Goal: Task Accomplishment & Management: Complete application form

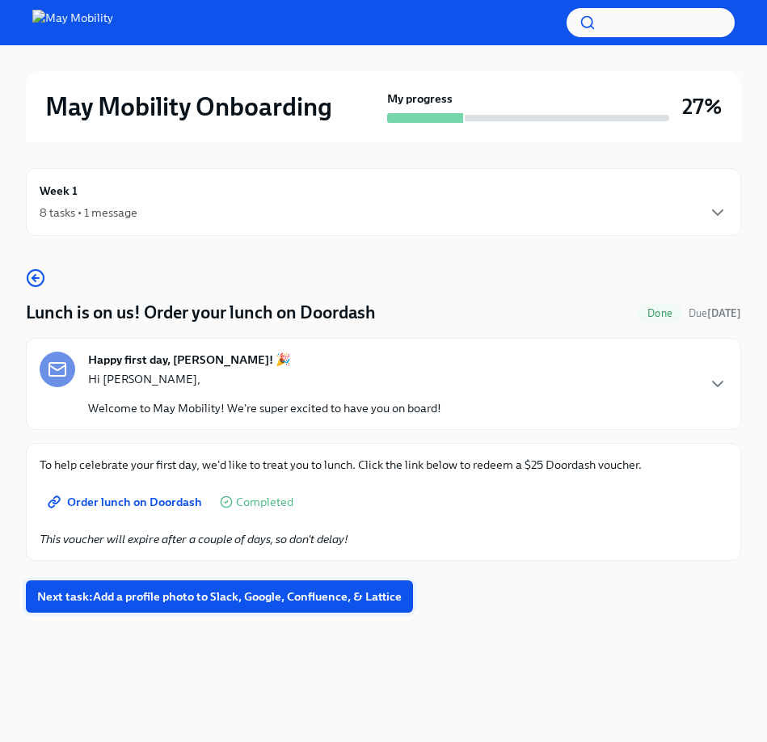
click at [318, 595] on span "Next task : Add a profile photo to Slack, Google, Confluence, & Lattice" at bounding box center [219, 596] width 364 height 16
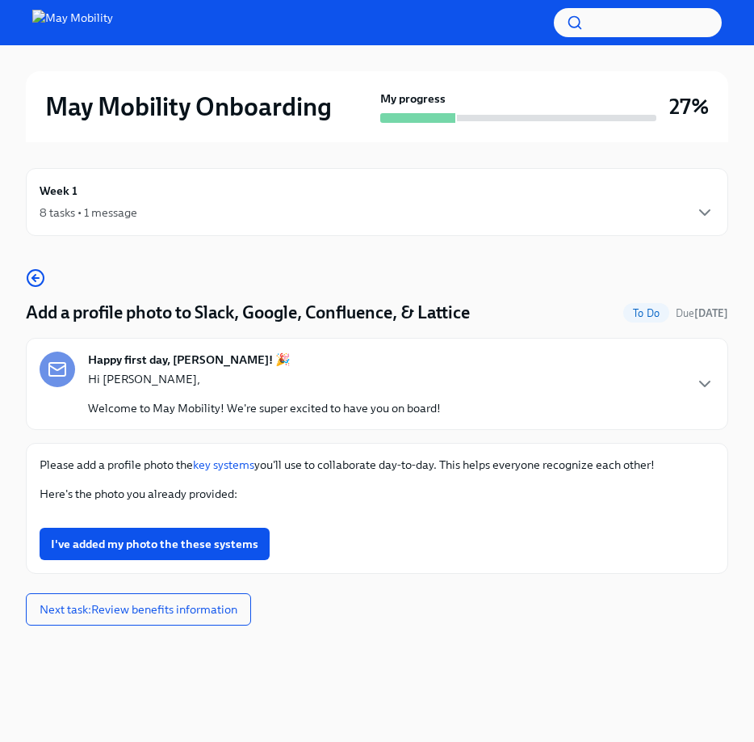
scroll to position [611, 0]
click at [478, 515] on button "Zoom image" at bounding box center [377, 515] width 675 height 0
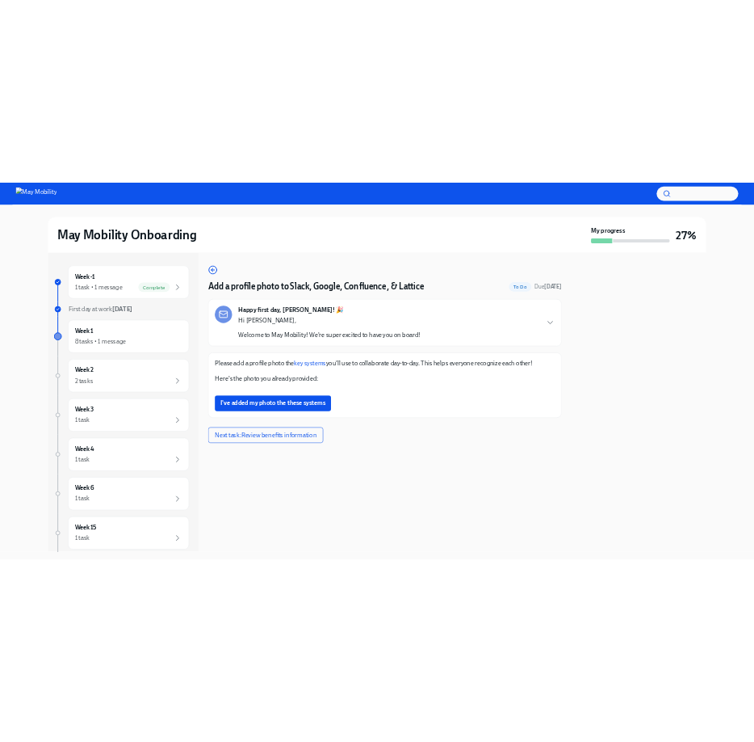
scroll to position [427, 0]
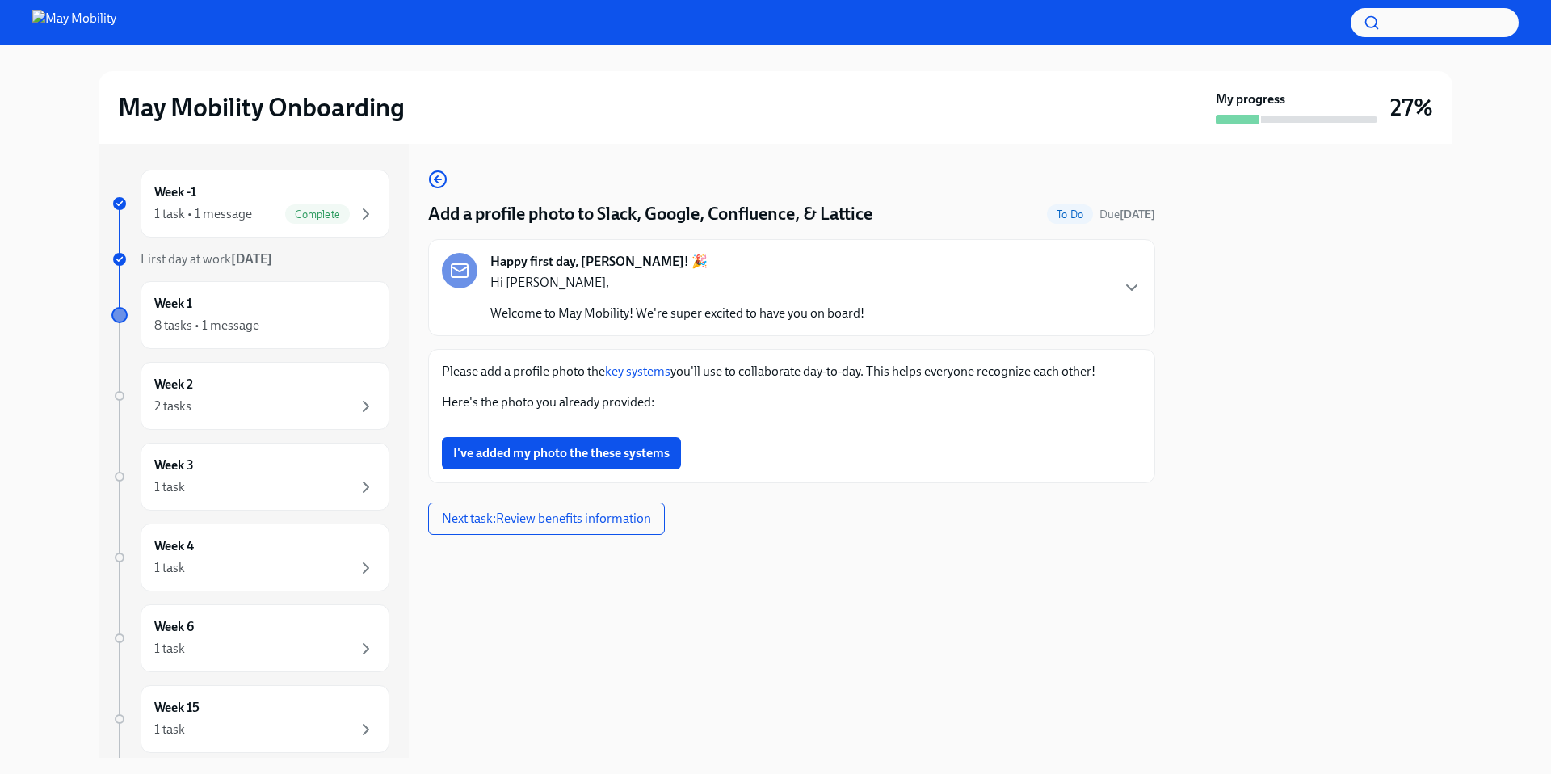
click at [766, 424] on button "Zoom image" at bounding box center [792, 424] width 700 height 0
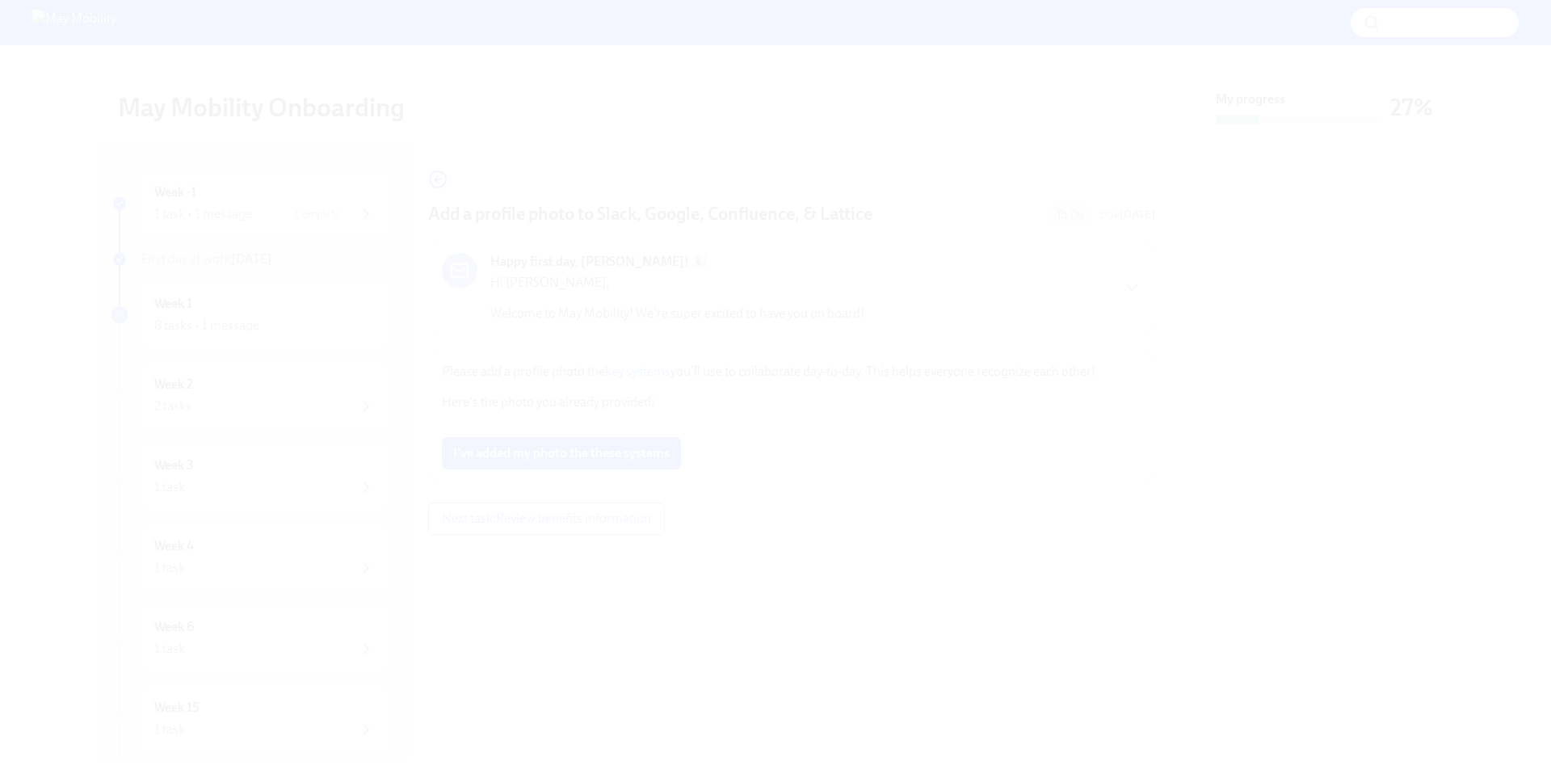
click at [766, 74] on button "Unzoom image" at bounding box center [775, 387] width 1551 height 774
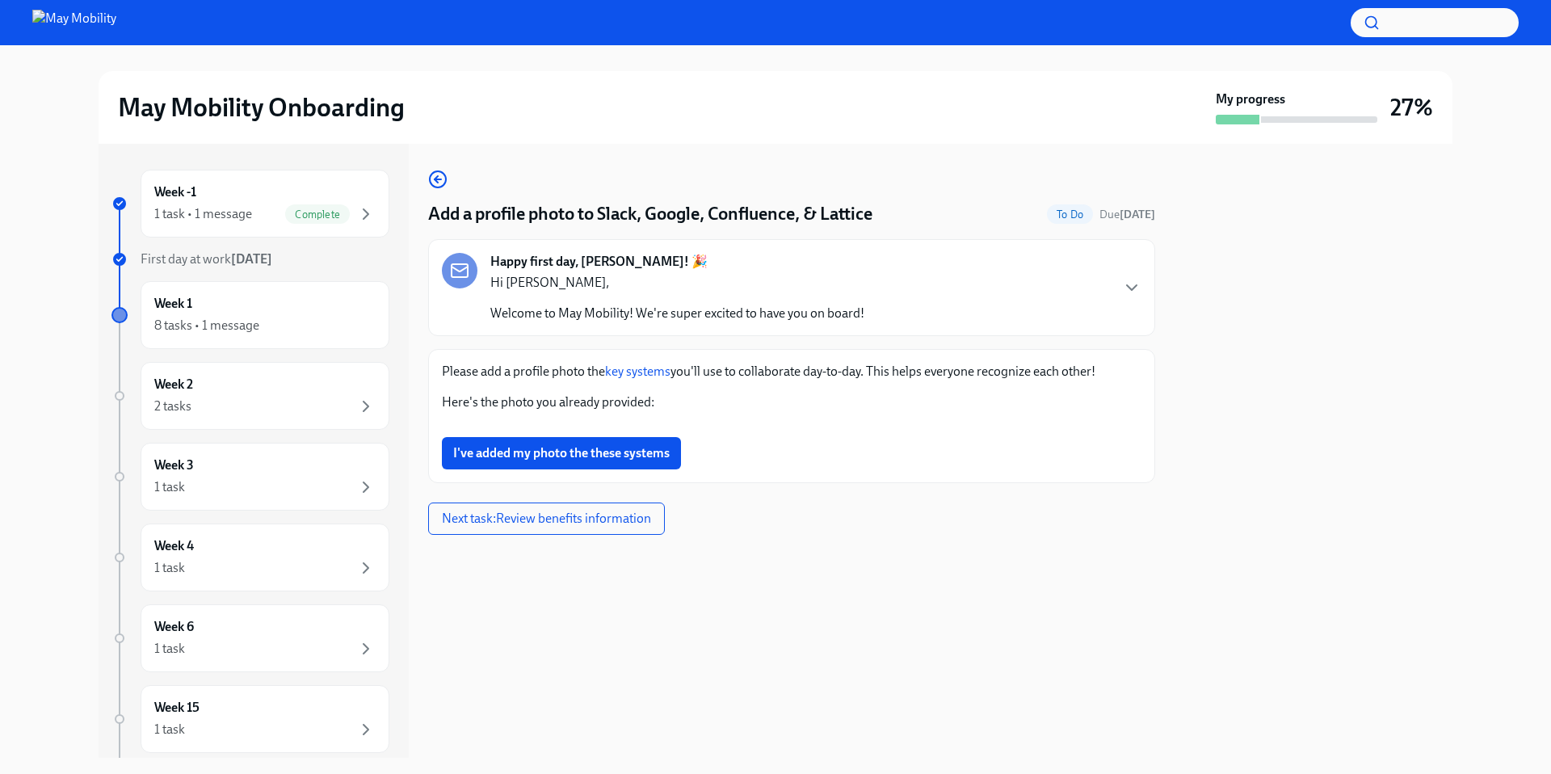
click at [766, 424] on button "Zoom image" at bounding box center [792, 424] width 700 height 0
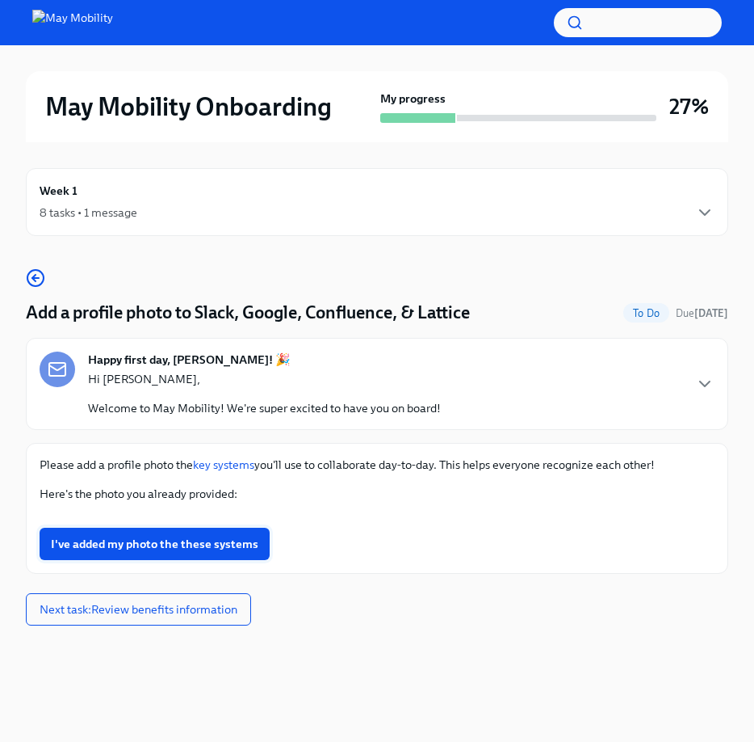
scroll to position [1142, 0]
click at [199, 552] on span "I've added my photo the these systems" at bounding box center [155, 544] width 208 height 16
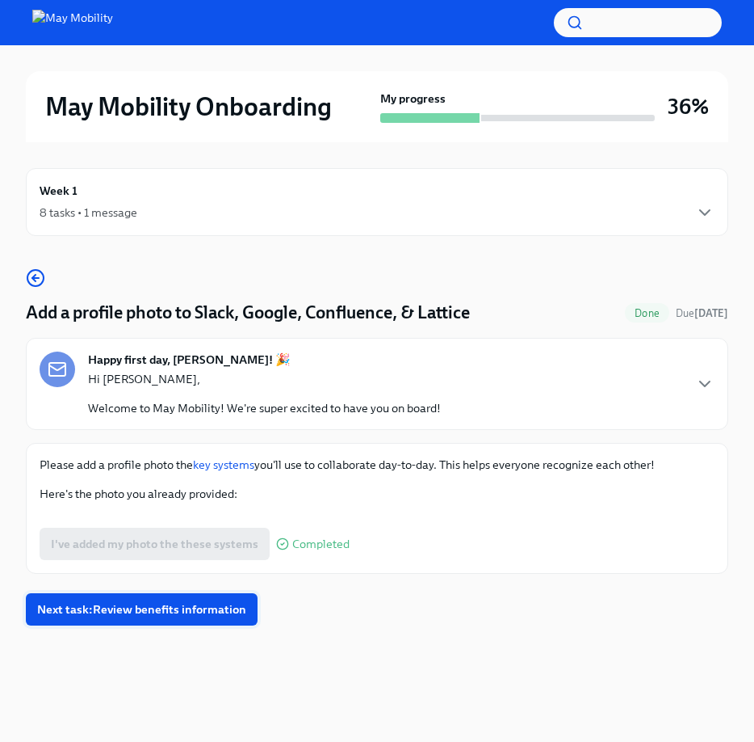
click at [237, 625] on button "Next task : Review benefits information" at bounding box center [142, 609] width 232 height 32
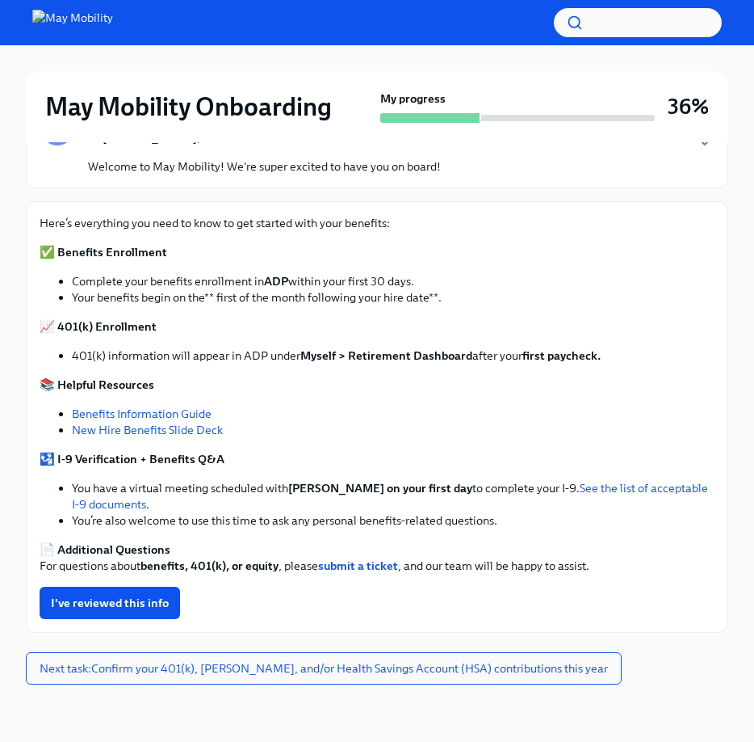
scroll to position [242, 0]
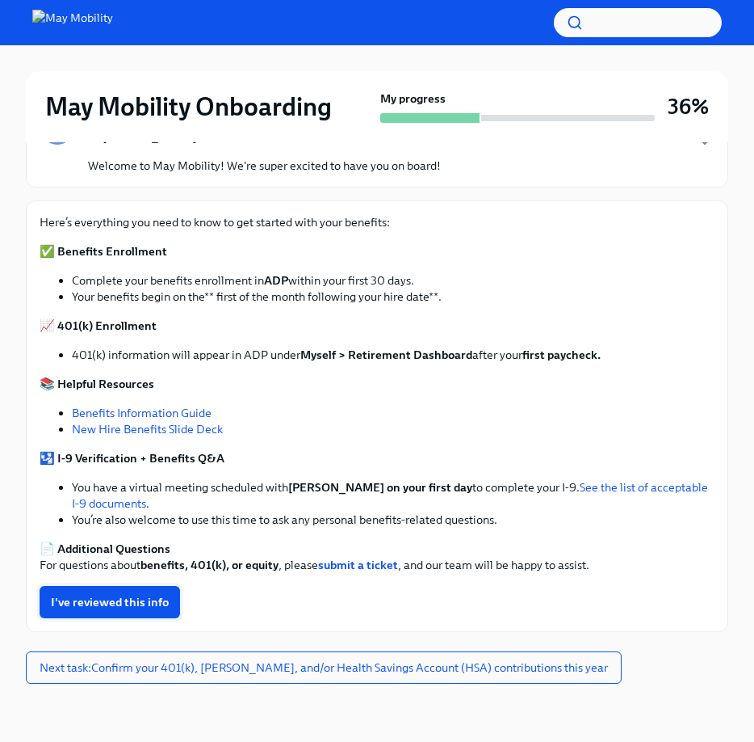
click at [128, 599] on span "I've reviewed this info" at bounding box center [110, 602] width 118 height 16
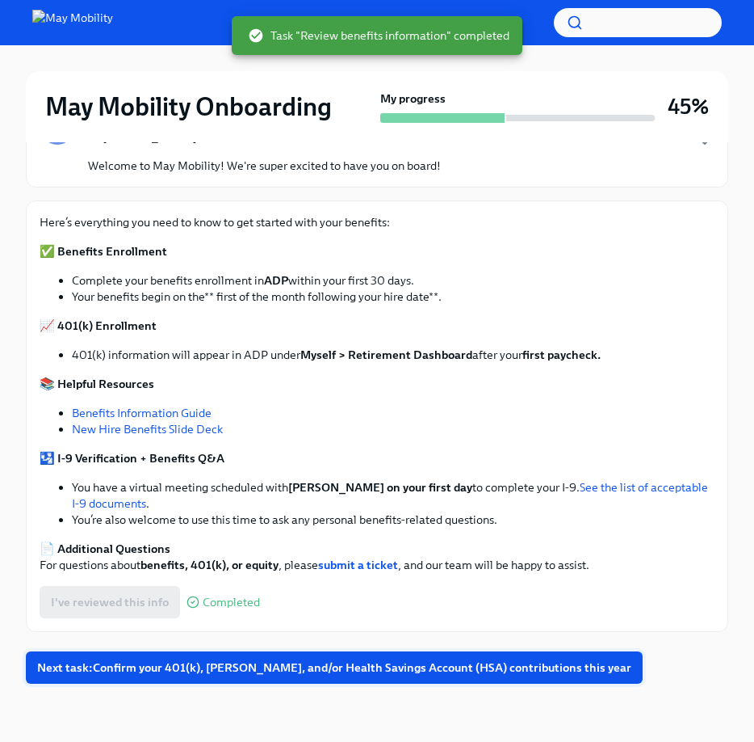
click at [300, 664] on span "Next task : Confirm your 401(k), [PERSON_NAME], and/or Health Savings Account (…" at bounding box center [334, 667] width 595 height 16
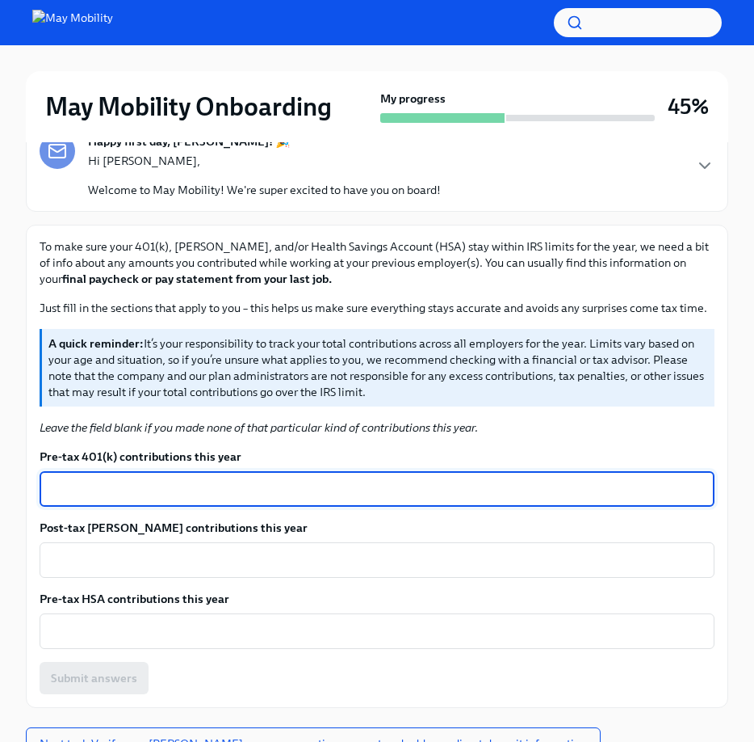
click at [255, 486] on textarea "Pre-tax 401(k) contributions this year" at bounding box center [377, 488] width 656 height 19
click at [211, 496] on textarea "Pre-tax 401(k) contributions this year" at bounding box center [377, 488] width 656 height 19
type textarea "15017"
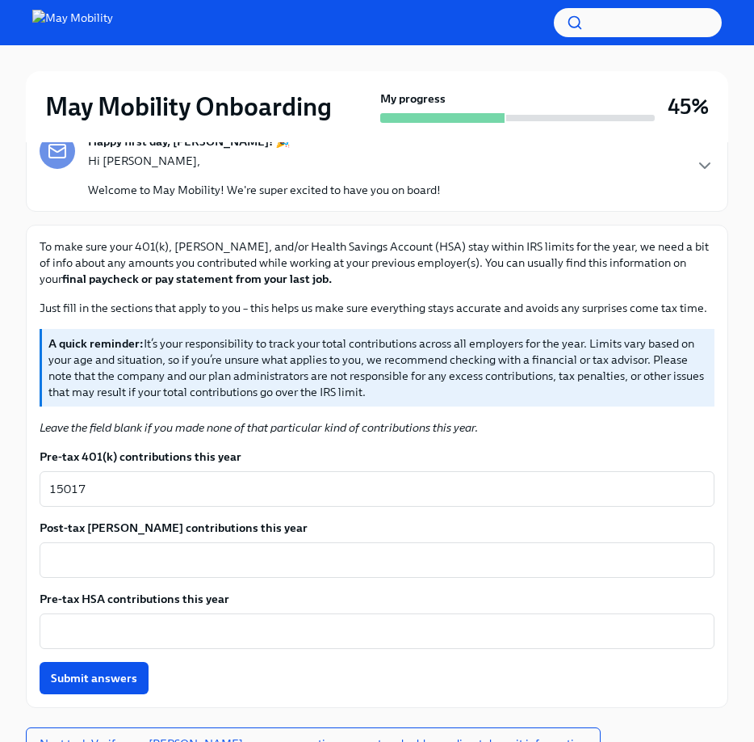
click at [318, 448] on label "Pre-tax 401(k) contributions this year" at bounding box center [377, 456] width 675 height 16
click at [318, 479] on textarea "15017" at bounding box center [377, 488] width 656 height 19
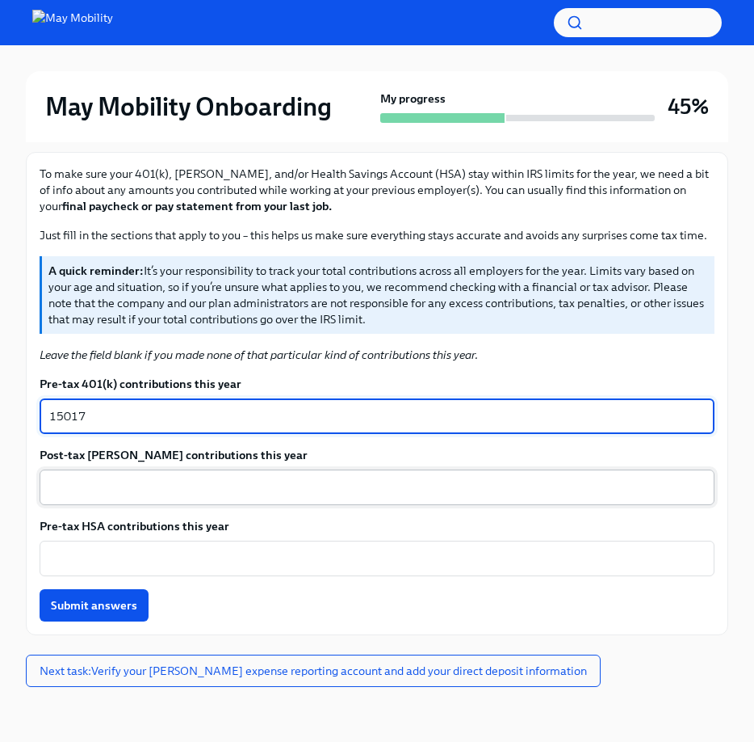
scroll to position [318, 0]
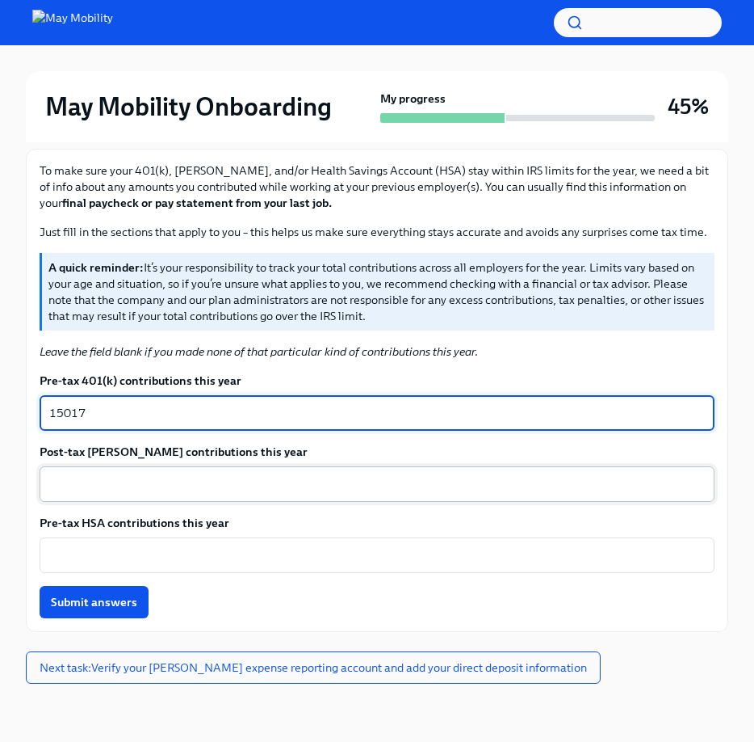
click at [139, 468] on div "x ​" at bounding box center [377, 484] width 675 height 36
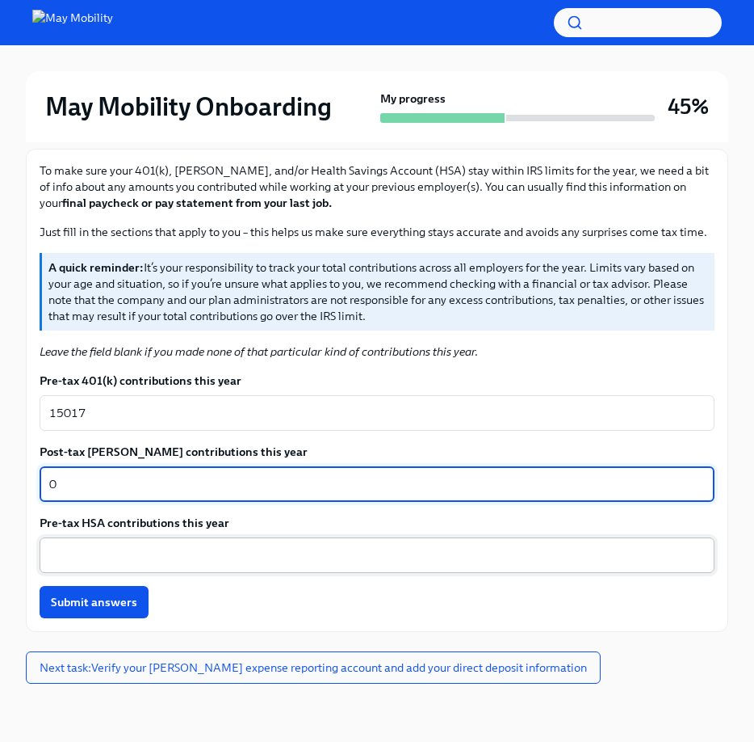
type textarea "0"
click at [145, 554] on textarea "Pre-tax HSA contributions this year" at bounding box center [377, 554] width 656 height 19
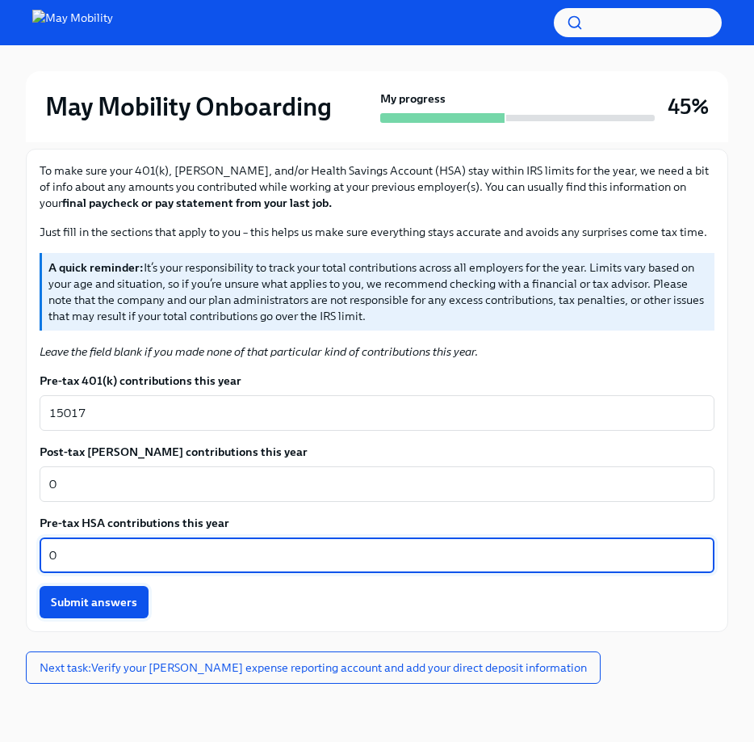
type textarea "0"
click at [95, 601] on span "Submit answers" at bounding box center [94, 602] width 86 height 16
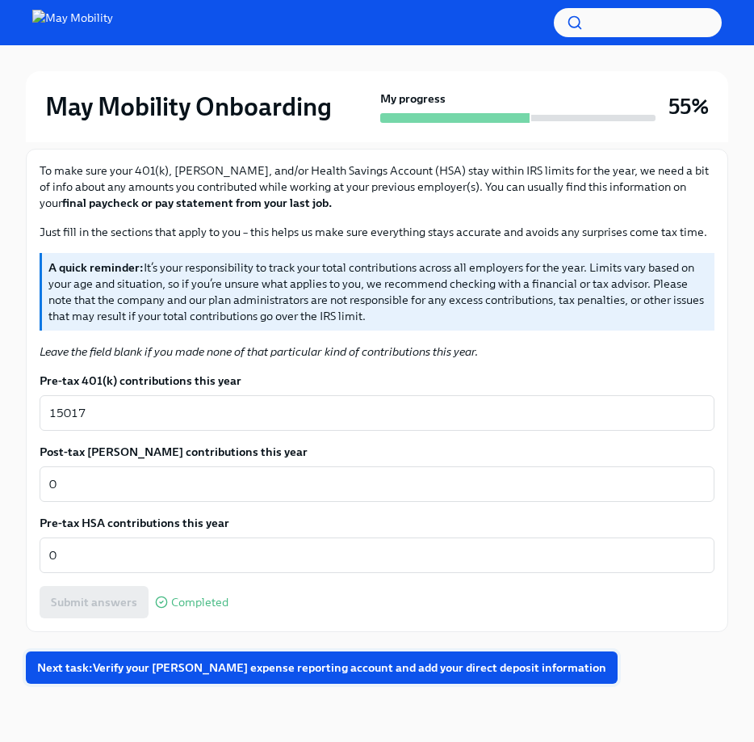
click at [295, 667] on span "Next task : Verify your [PERSON_NAME] expense reporting account and add your di…" at bounding box center [321, 667] width 569 height 16
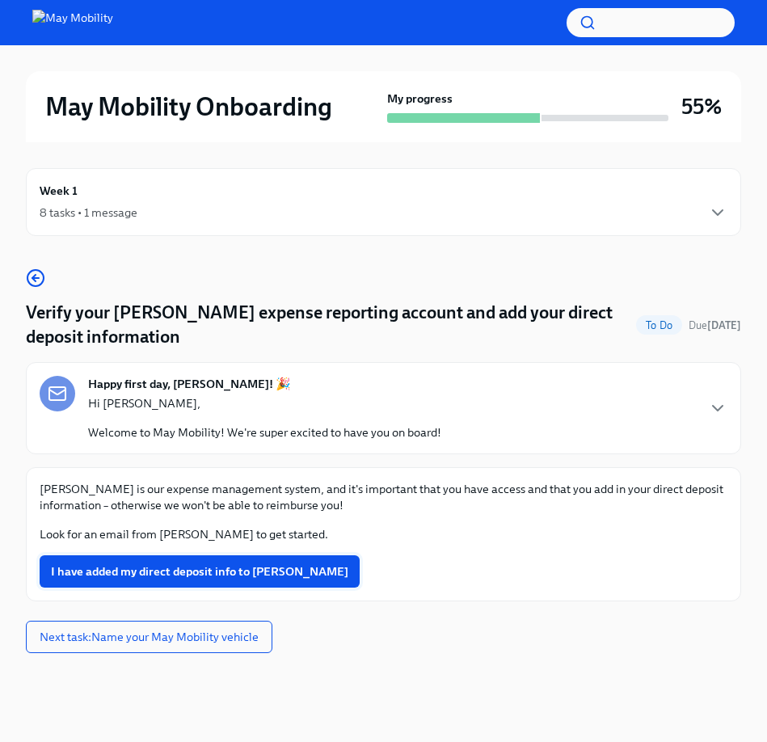
click at [194, 573] on span "I have added my direct deposit info to [PERSON_NAME]" at bounding box center [199, 571] width 297 height 16
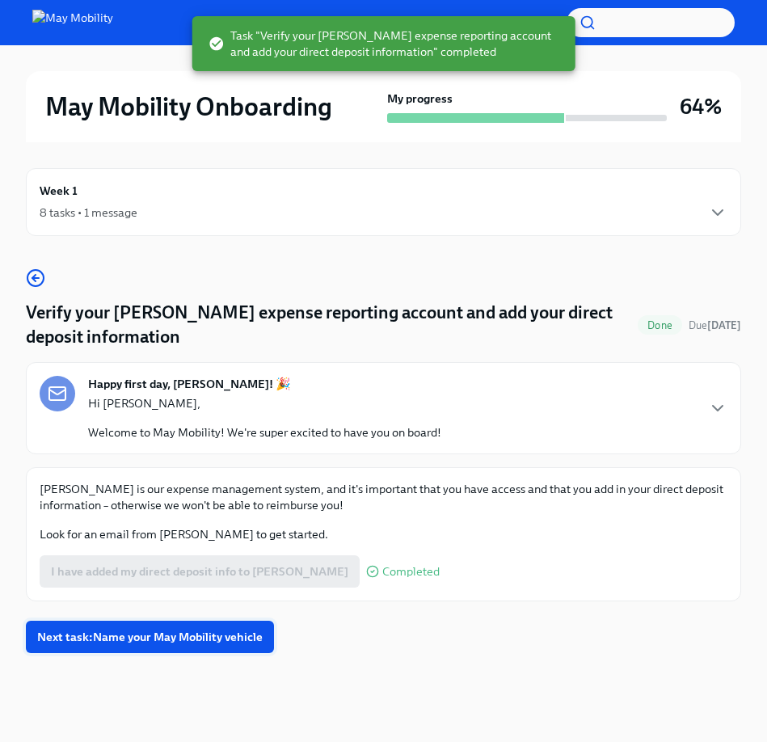
click at [213, 638] on span "Next task : Name your May Mobility vehicle" at bounding box center [149, 636] width 225 height 16
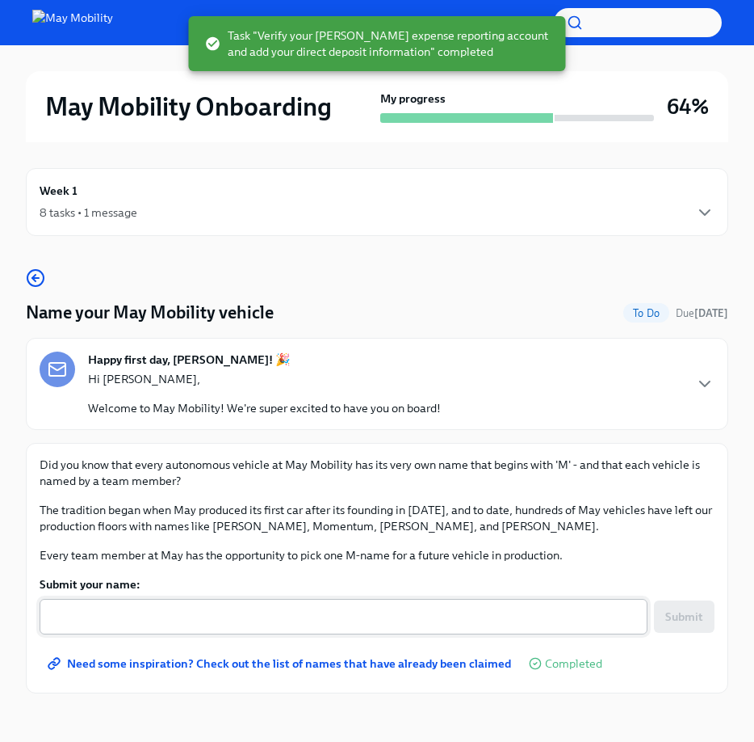
click at [212, 623] on textarea "Submit your name:" at bounding box center [343, 616] width 589 height 19
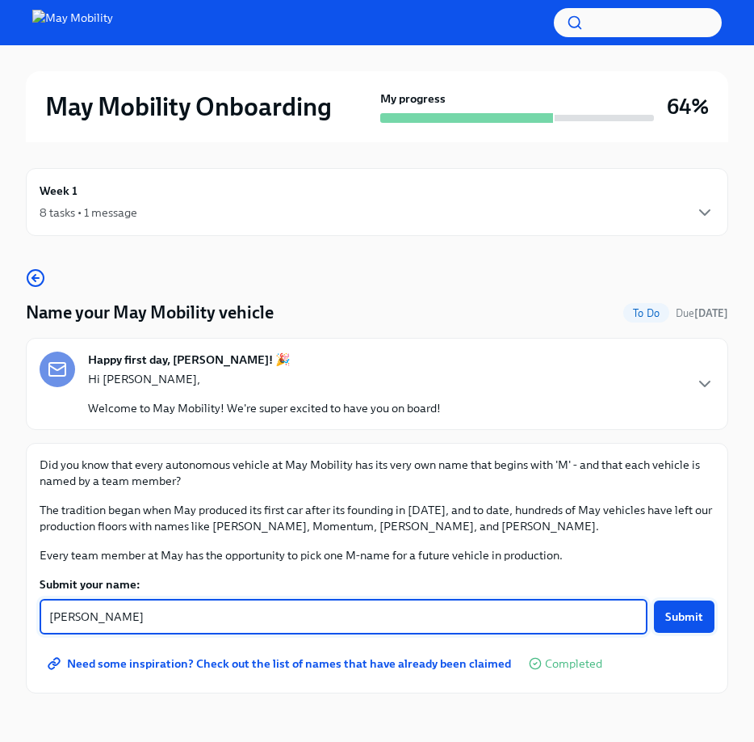
type textarea "[PERSON_NAME]"
click at [683, 616] on span "Submit" at bounding box center [685, 616] width 38 height 16
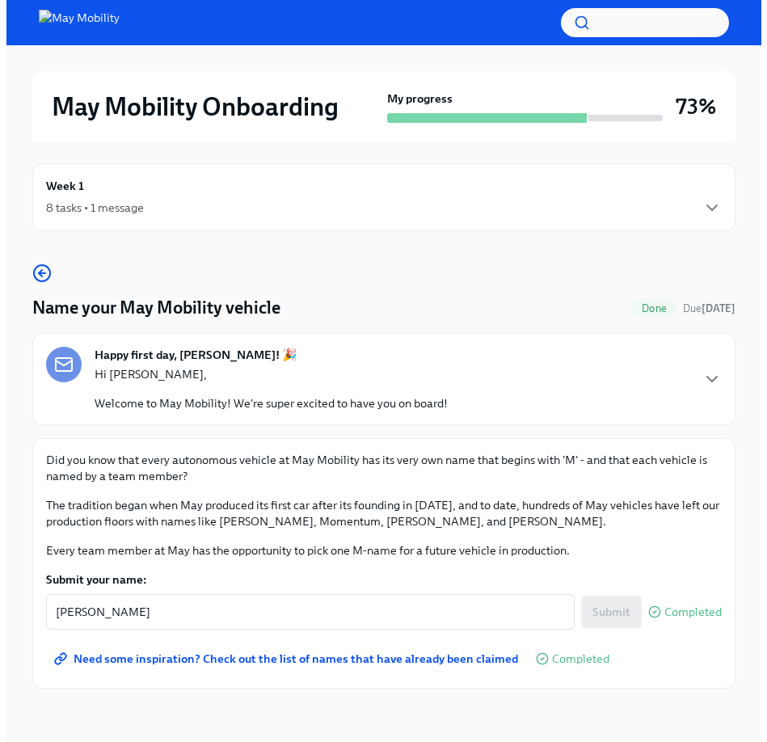
scroll to position [10, 0]
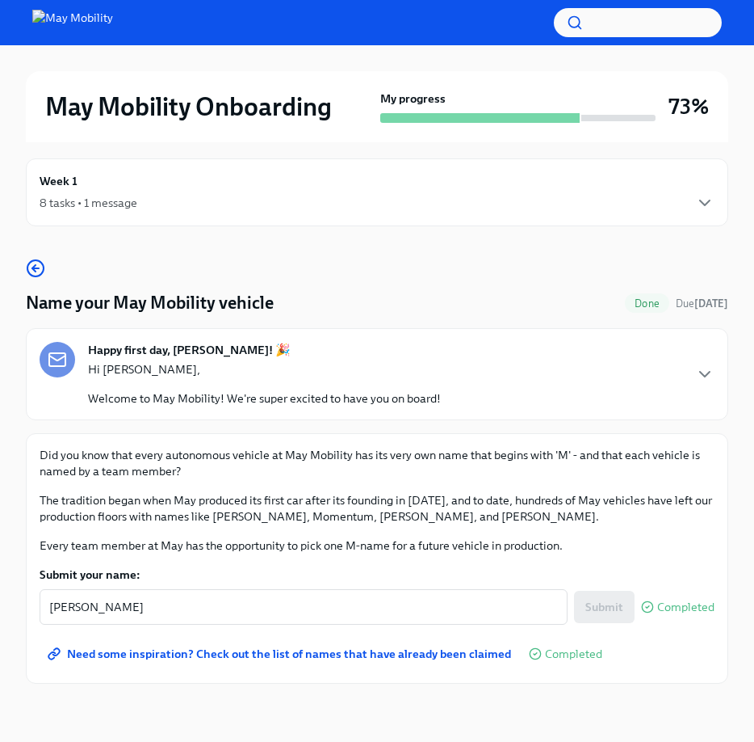
click at [570, 108] on div "My progress" at bounding box center [517, 106] width 275 height 32
click at [691, 194] on div "8 tasks • 1 message" at bounding box center [377, 202] width 675 height 19
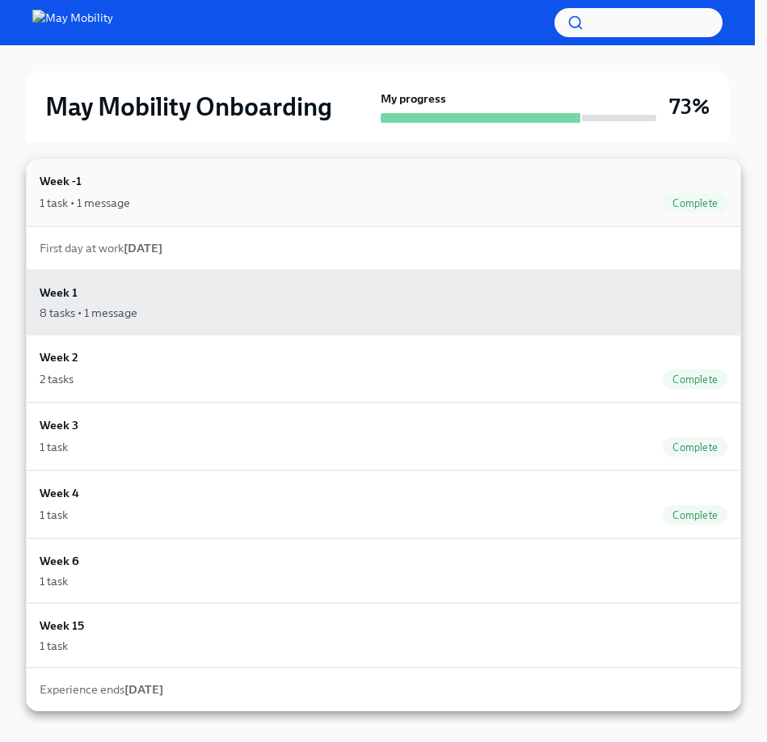
click at [449, 200] on div "1 task • 1 message Complete" at bounding box center [383, 202] width 687 height 19
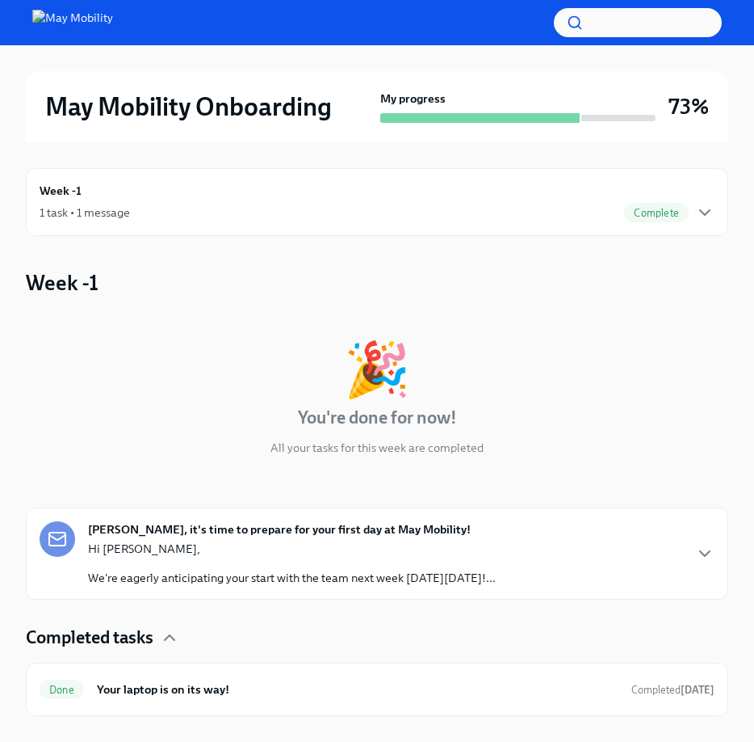
click at [523, 205] on div "1 task • 1 message Complete" at bounding box center [377, 212] width 675 height 19
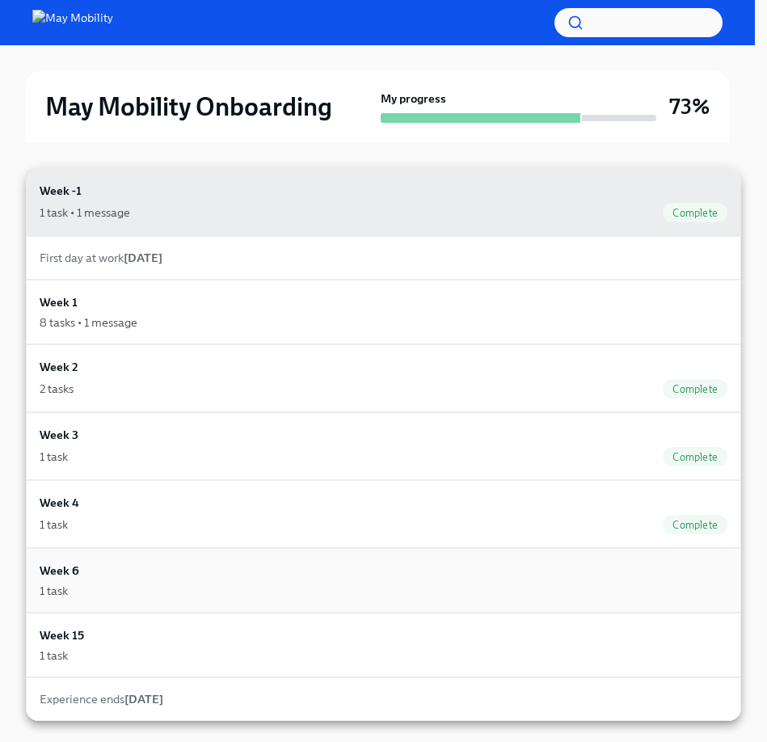
click at [456, 578] on div "Week 6 1 task" at bounding box center [383, 579] width 687 height 37
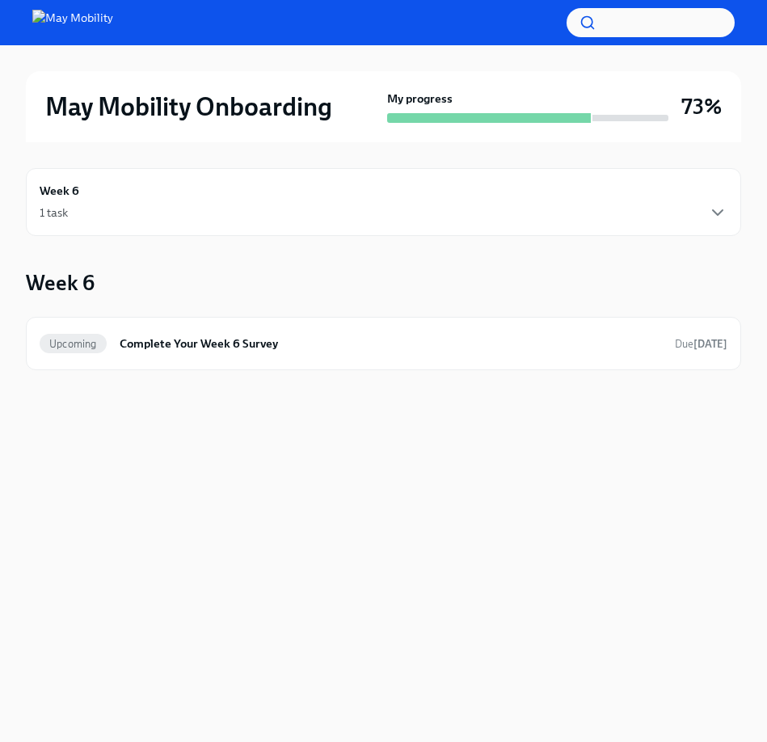
click at [644, 191] on div "Week 6 1 task" at bounding box center [383, 202] width 687 height 40
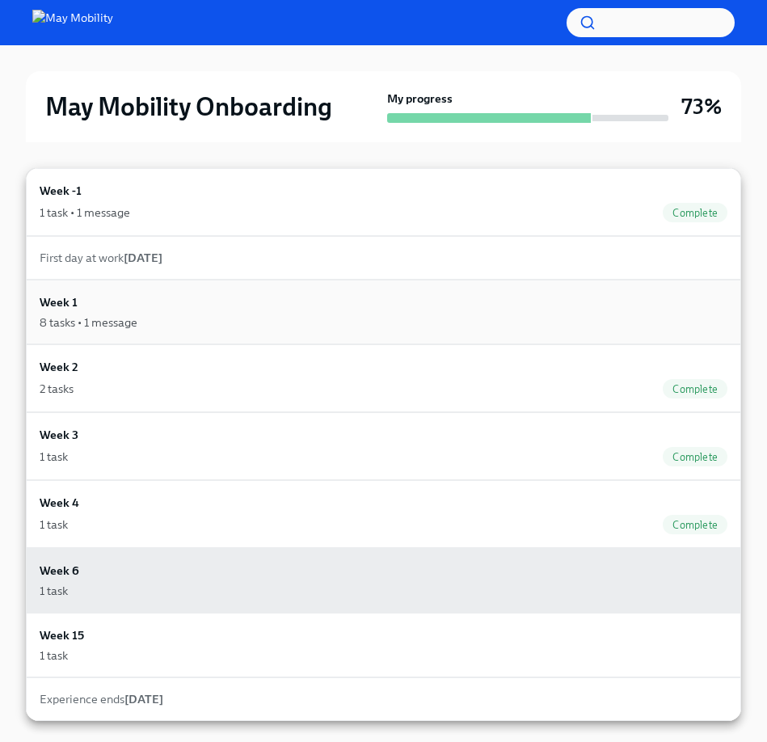
click at [585, 300] on div "Week 1 8 tasks • 1 message" at bounding box center [383, 311] width 687 height 37
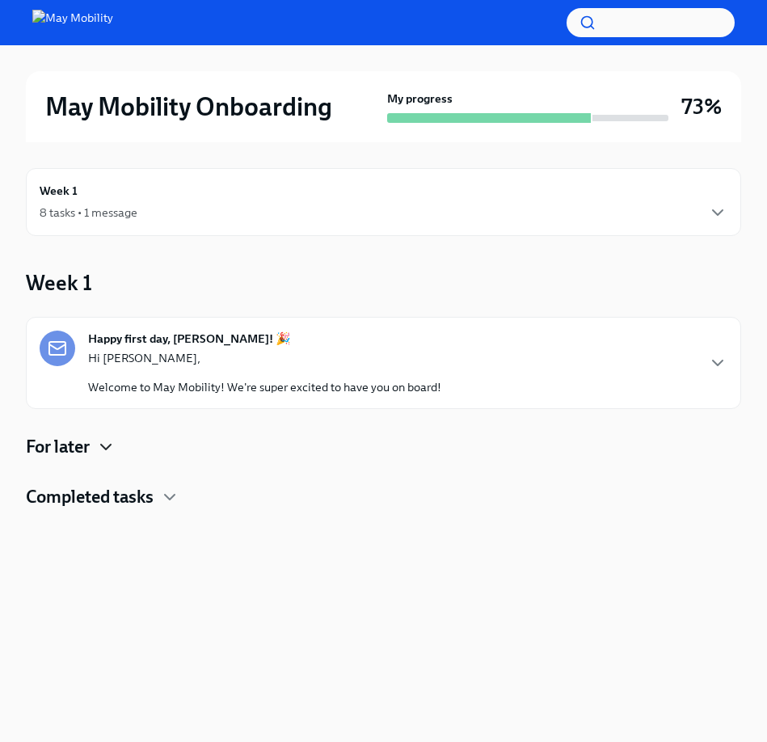
click at [104, 443] on icon "button" at bounding box center [105, 446] width 19 height 19
click at [165, 565] on icon "button" at bounding box center [169, 562] width 19 height 19
